Goal: Information Seeking & Learning: Learn about a topic

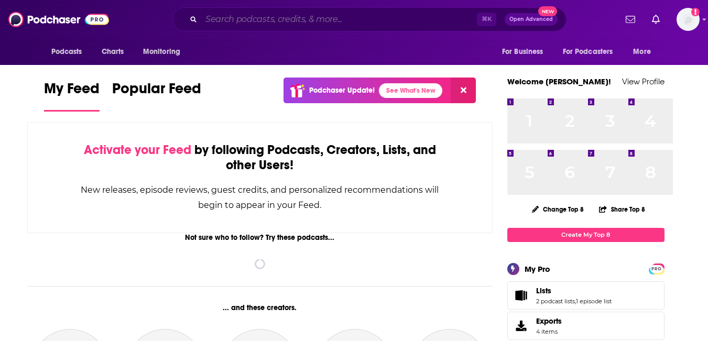
click at [404, 27] on input "Search podcasts, credits, & more..." at bounding box center [339, 19] width 276 height 17
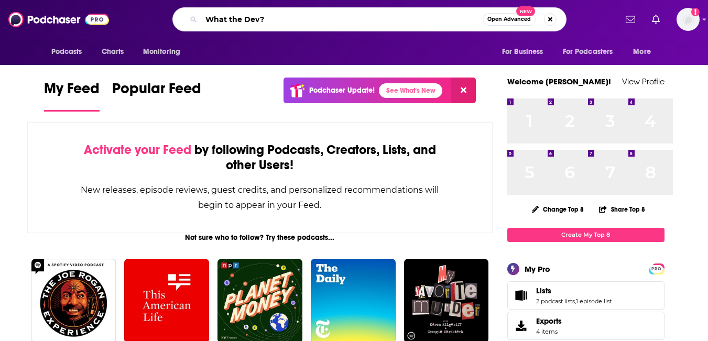
type input "What the Dev?"
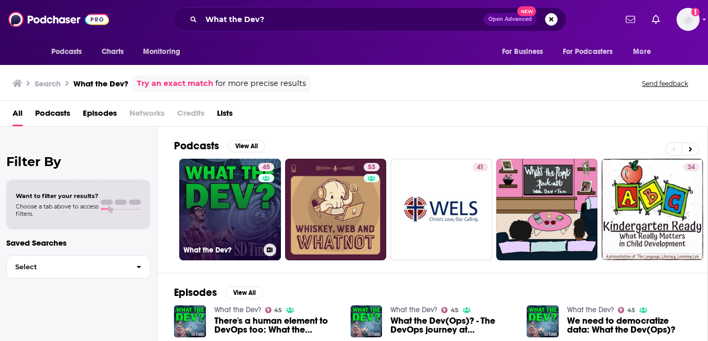
click at [281, 236] on link "45 What the Dev?" at bounding box center [230, 210] width 102 height 102
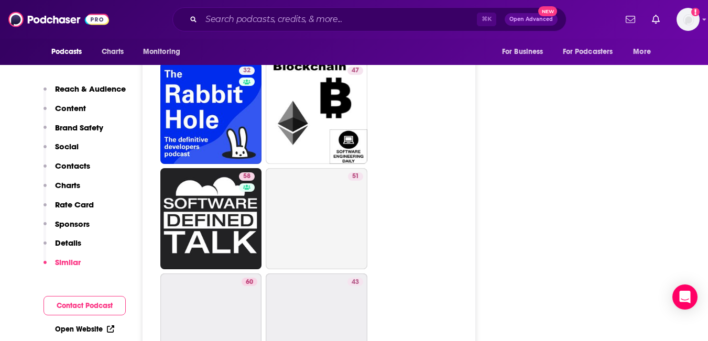
scroll to position [2192, 0]
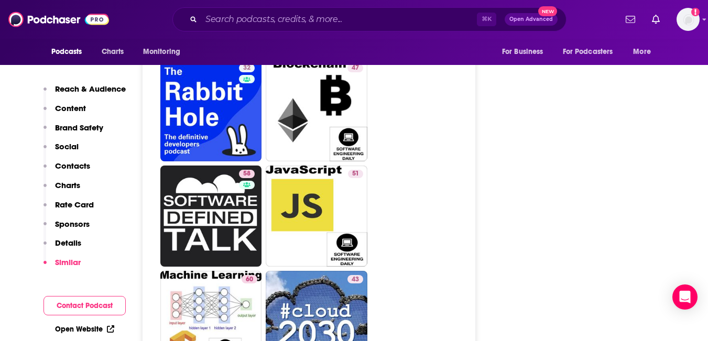
type input "https://www.podchaser.com/podcasts/software-engineering-radio-the-62585"
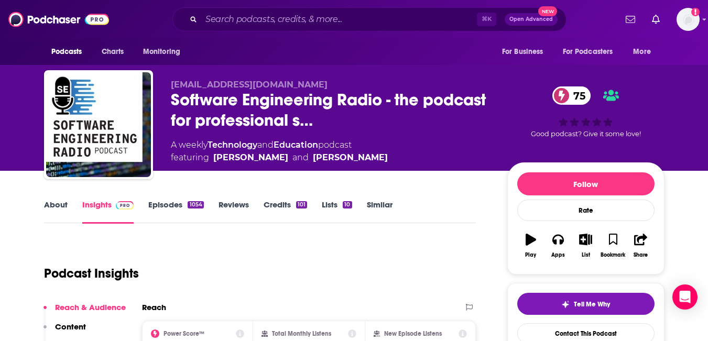
click at [182, 224] on link "Episodes 1054" at bounding box center [175, 212] width 55 height 24
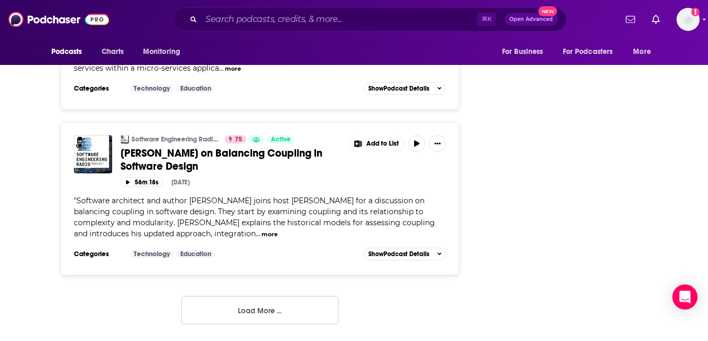
scroll to position [4937, 0]
click at [217, 296] on button "Load More ..." at bounding box center [259, 310] width 157 height 28
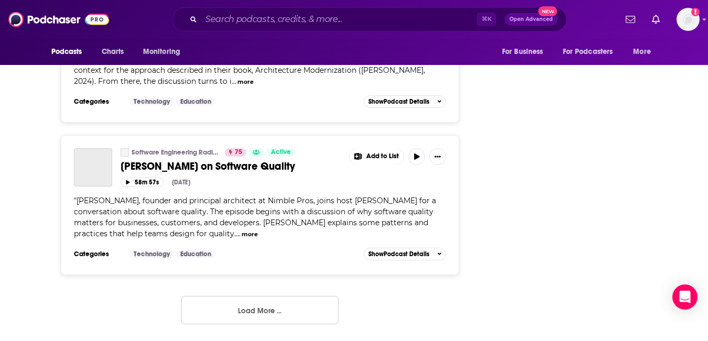
scroll to position [8639, 0]
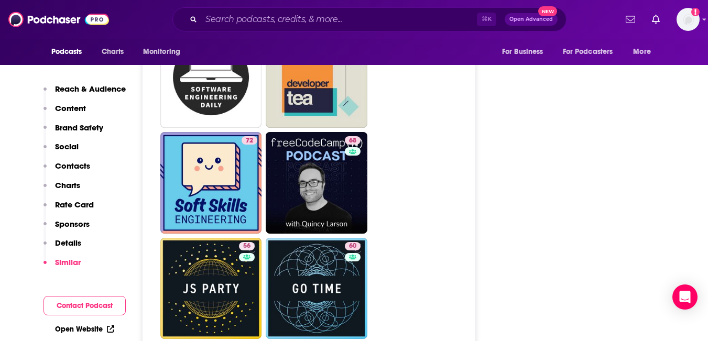
scroll to position [2981, 0]
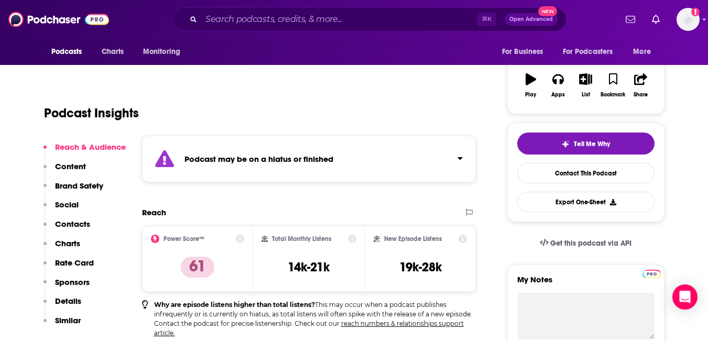
scroll to position [161, 0]
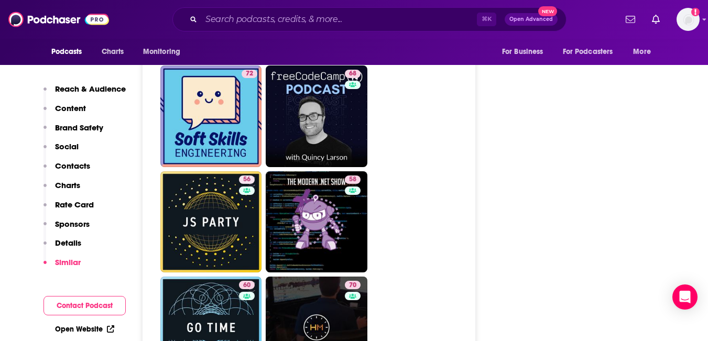
scroll to position [2464, 0]
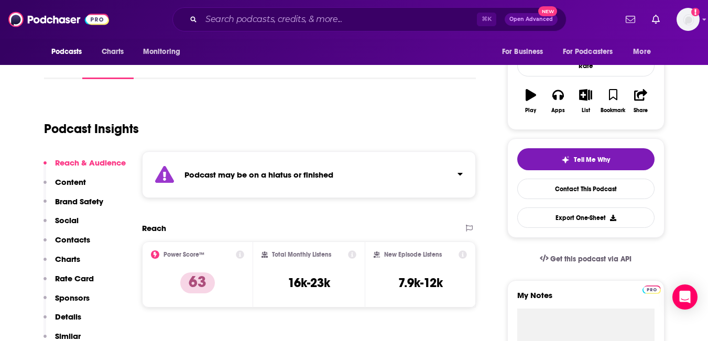
scroll to position [147, 0]
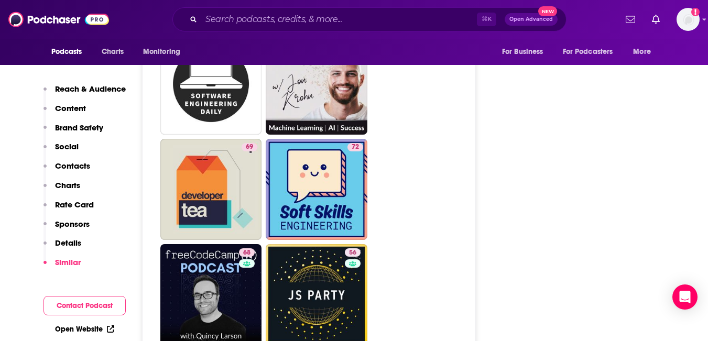
scroll to position [2501, 0]
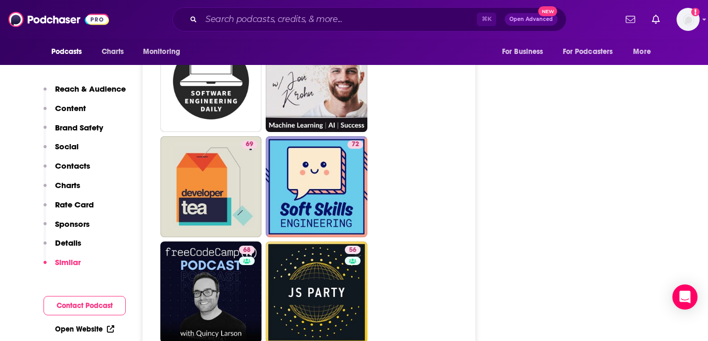
type input "https://www.podchaser.com/podcasts/the-changelog-software-develop-70221"
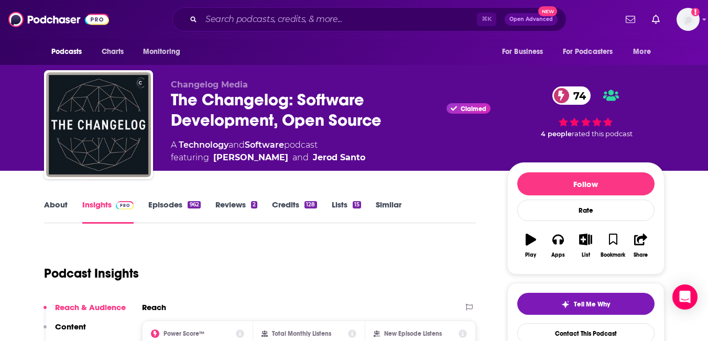
click at [200, 224] on link "Episodes 962" at bounding box center [174, 212] width 52 height 24
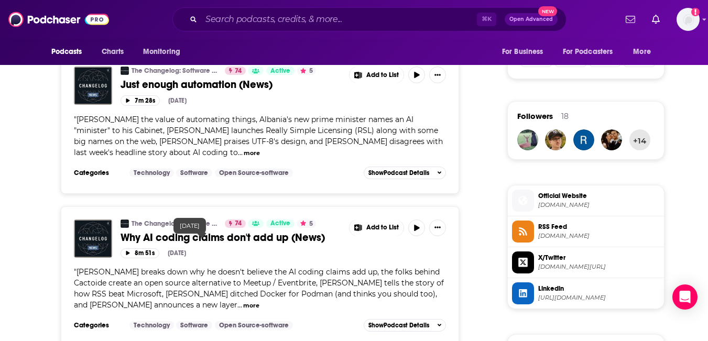
scroll to position [707, 0]
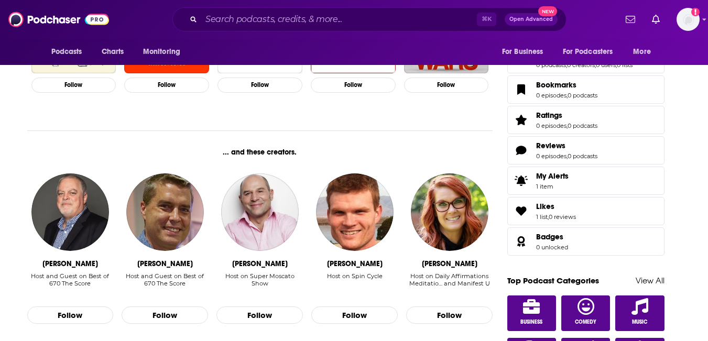
scroll to position [393, 0]
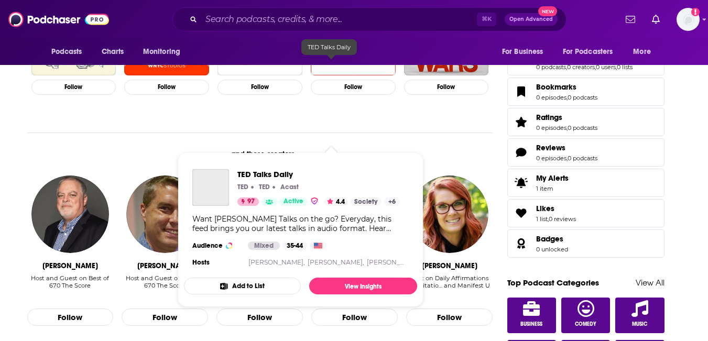
click at [343, 75] on img "TED Talks Daily" at bounding box center [353, 33] width 85 height 85
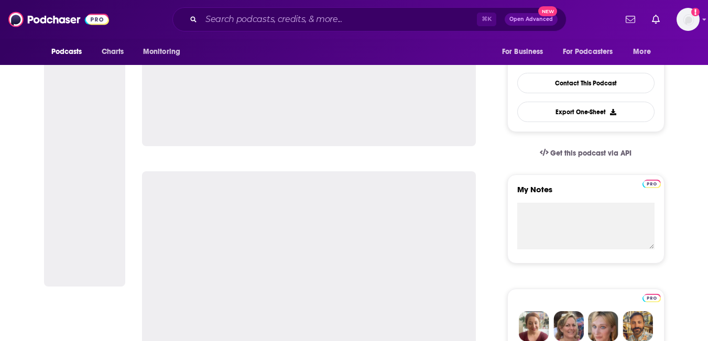
scroll to position [253, 0]
